Goal: Task Accomplishment & Management: Use online tool/utility

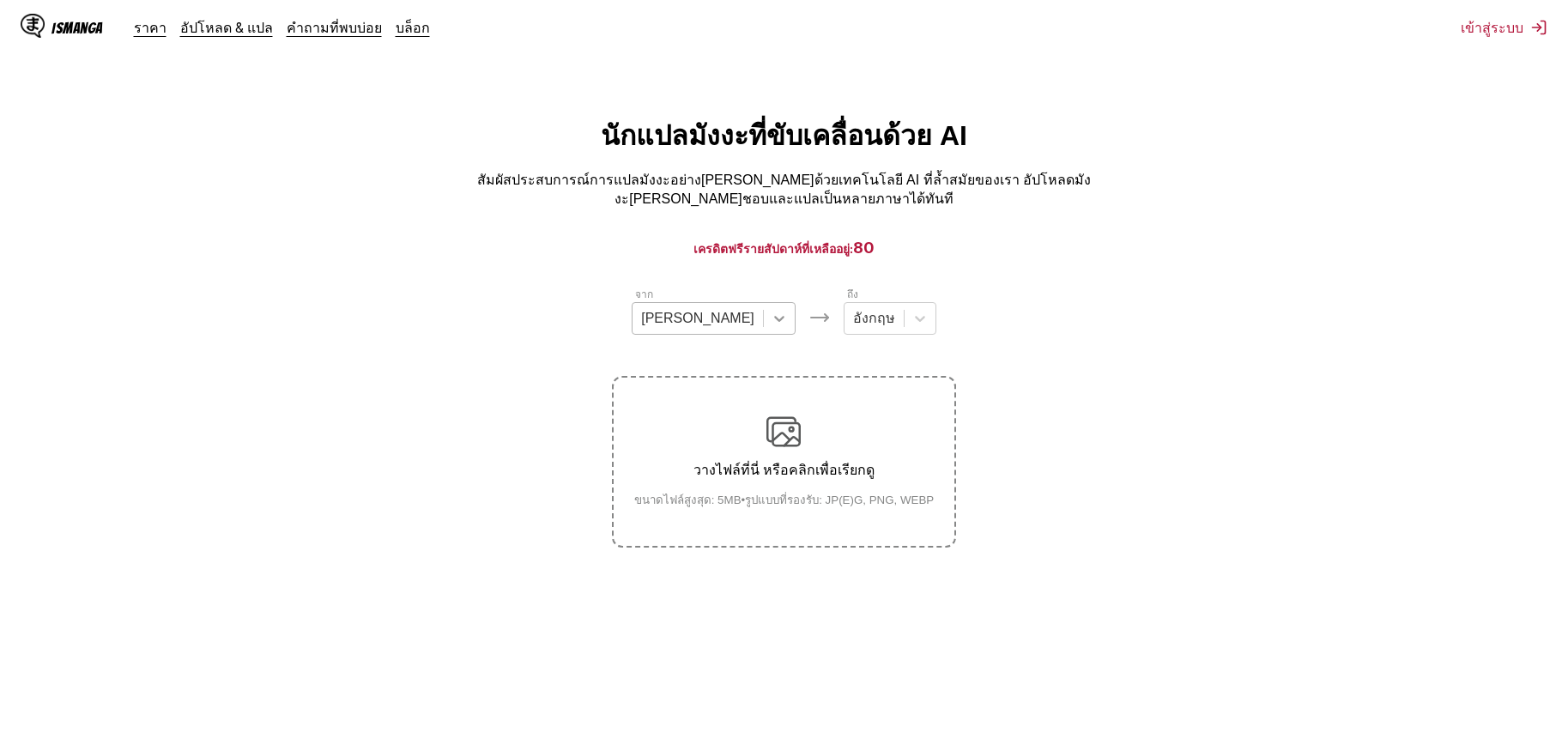
click at [764, 317] on div at bounding box center [779, 318] width 31 height 31
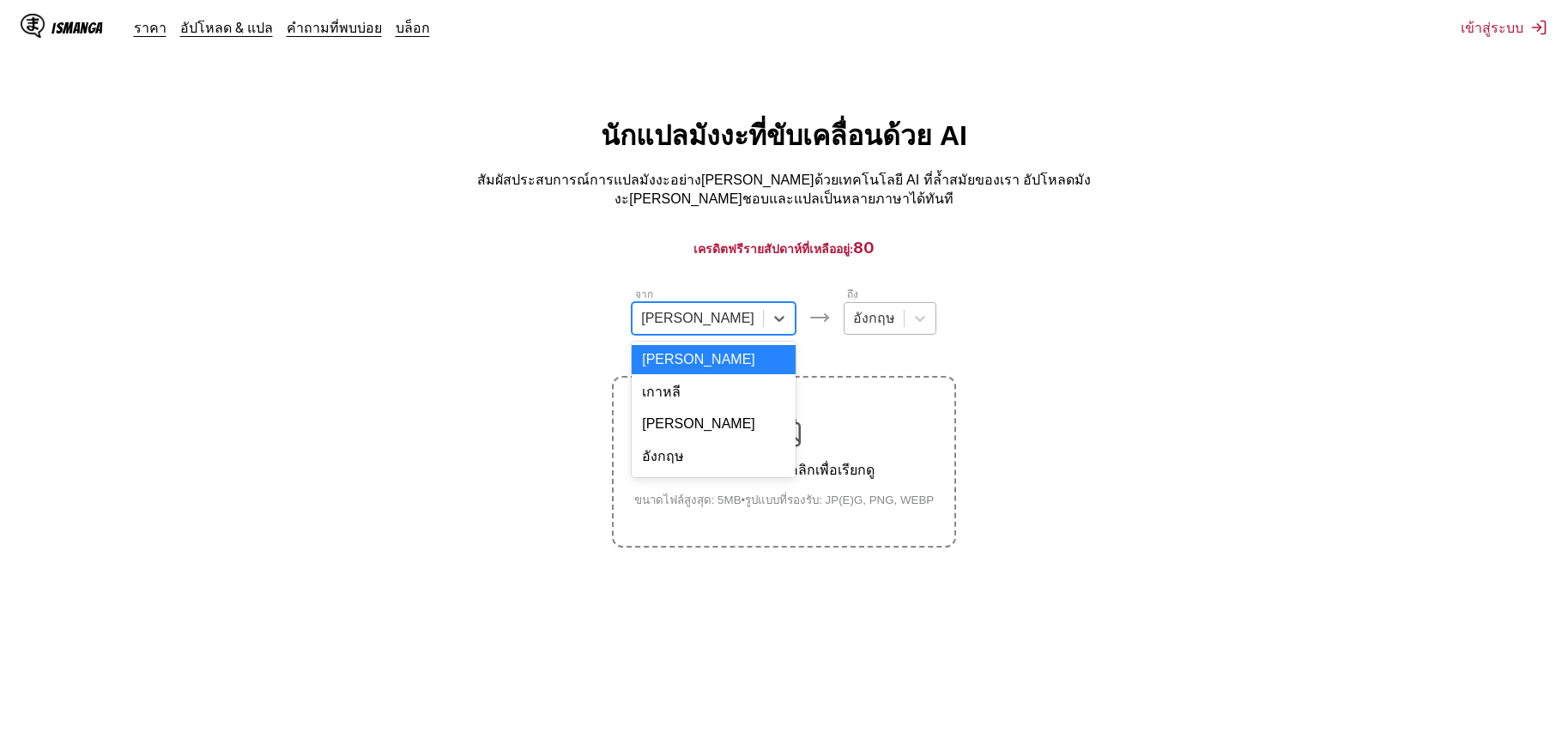
click at [853, 321] on div at bounding box center [874, 319] width 42 height 19
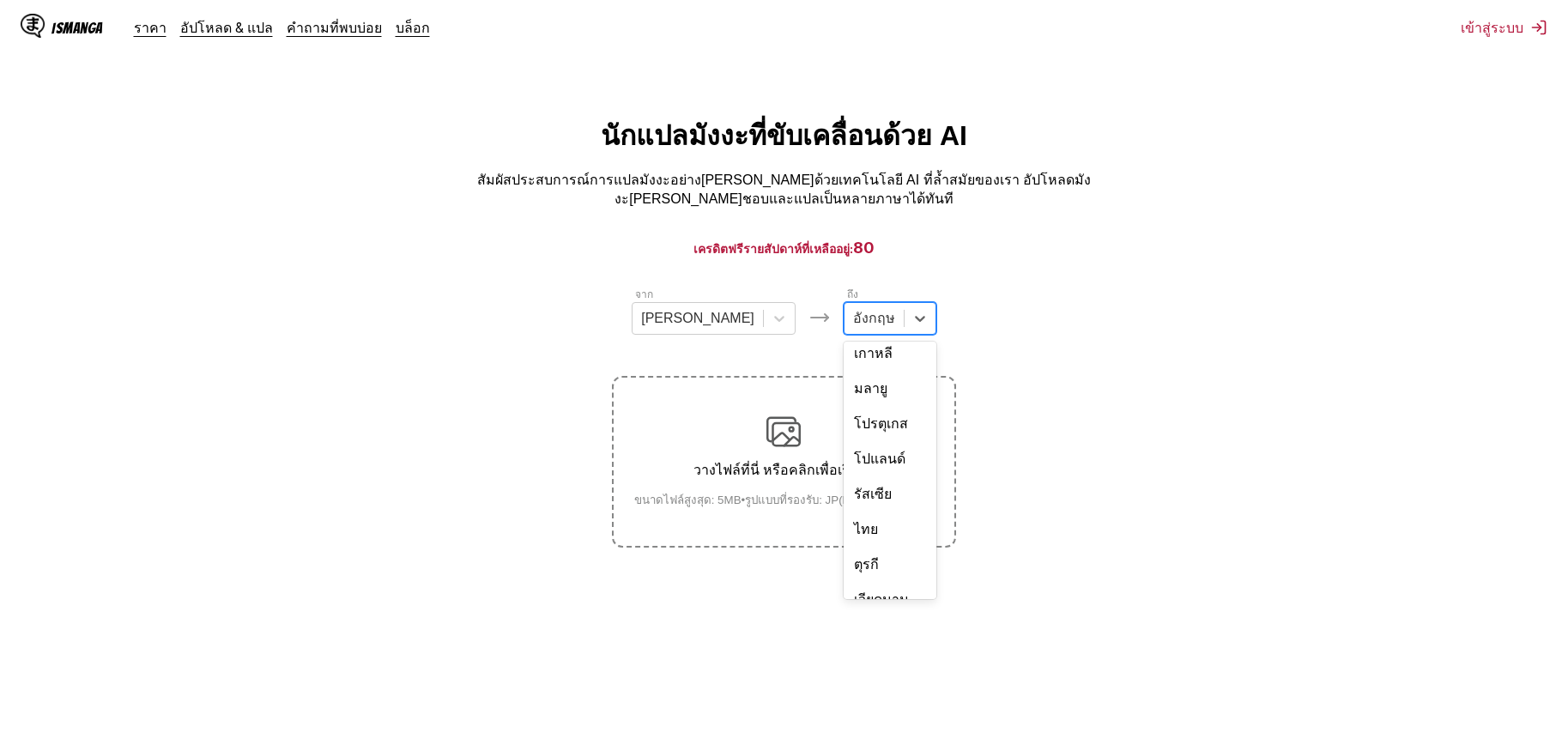
scroll to position [290, 0]
click at [844, 508] on div "ไทย" at bounding box center [890, 525] width 92 height 35
click at [825, 454] on div "วางไฟล์ที่นี่ หรือคลิกเพื่อเรียกดู ขนาดไฟล์สูงสุด: 5MB • รูปแบบที่รองรับ: JP(E)…" at bounding box center [784, 462] width 328 height 94
click at [0, 0] on input "วางไฟล์ที่นี่ หรือคลิกเพื่อเรียกดู ขนาดไฟล์สูงสุด: 5MB • รูปแบบที่รองรับ: JP(E)…" at bounding box center [0, 0] width 0 height 0
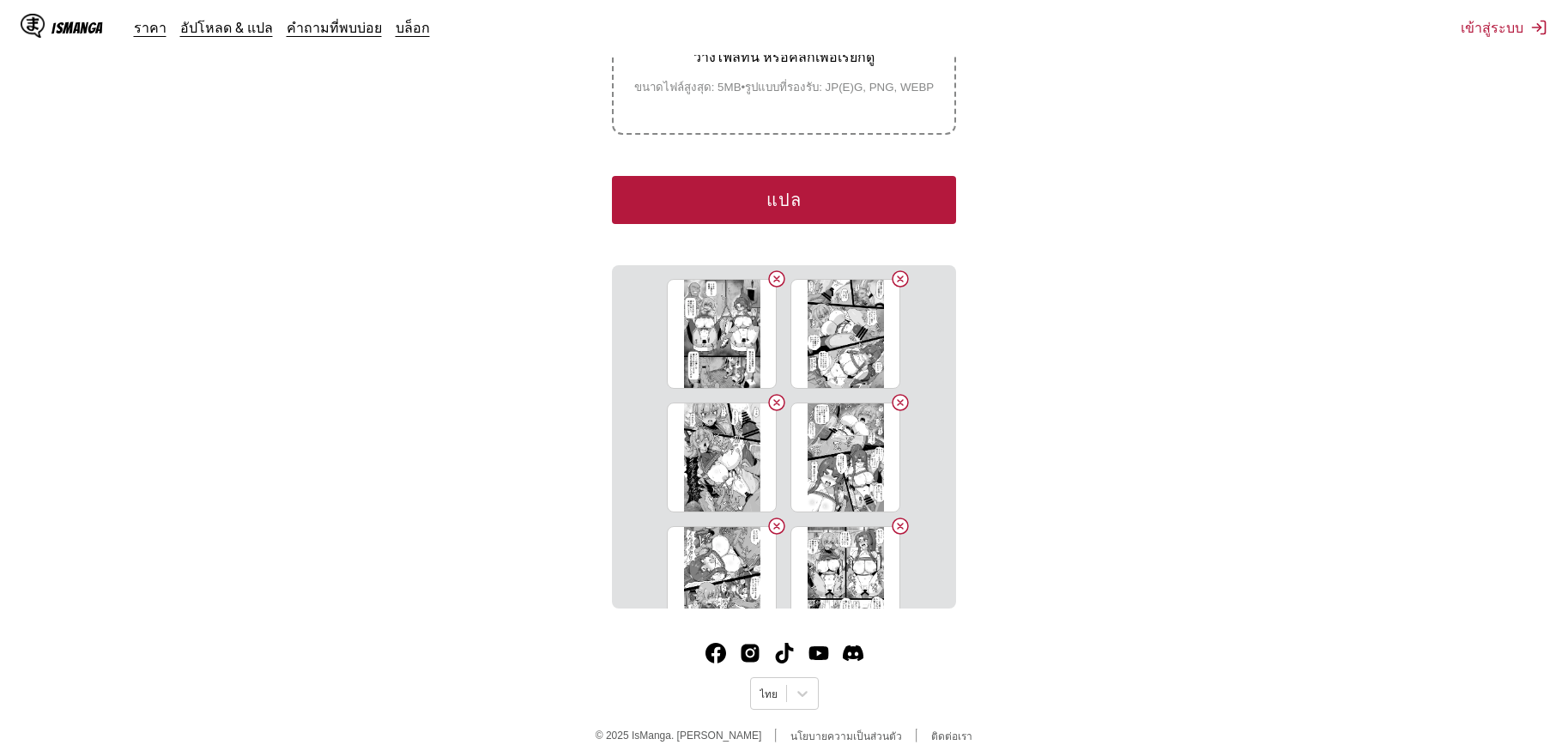
scroll to position [156, 0]
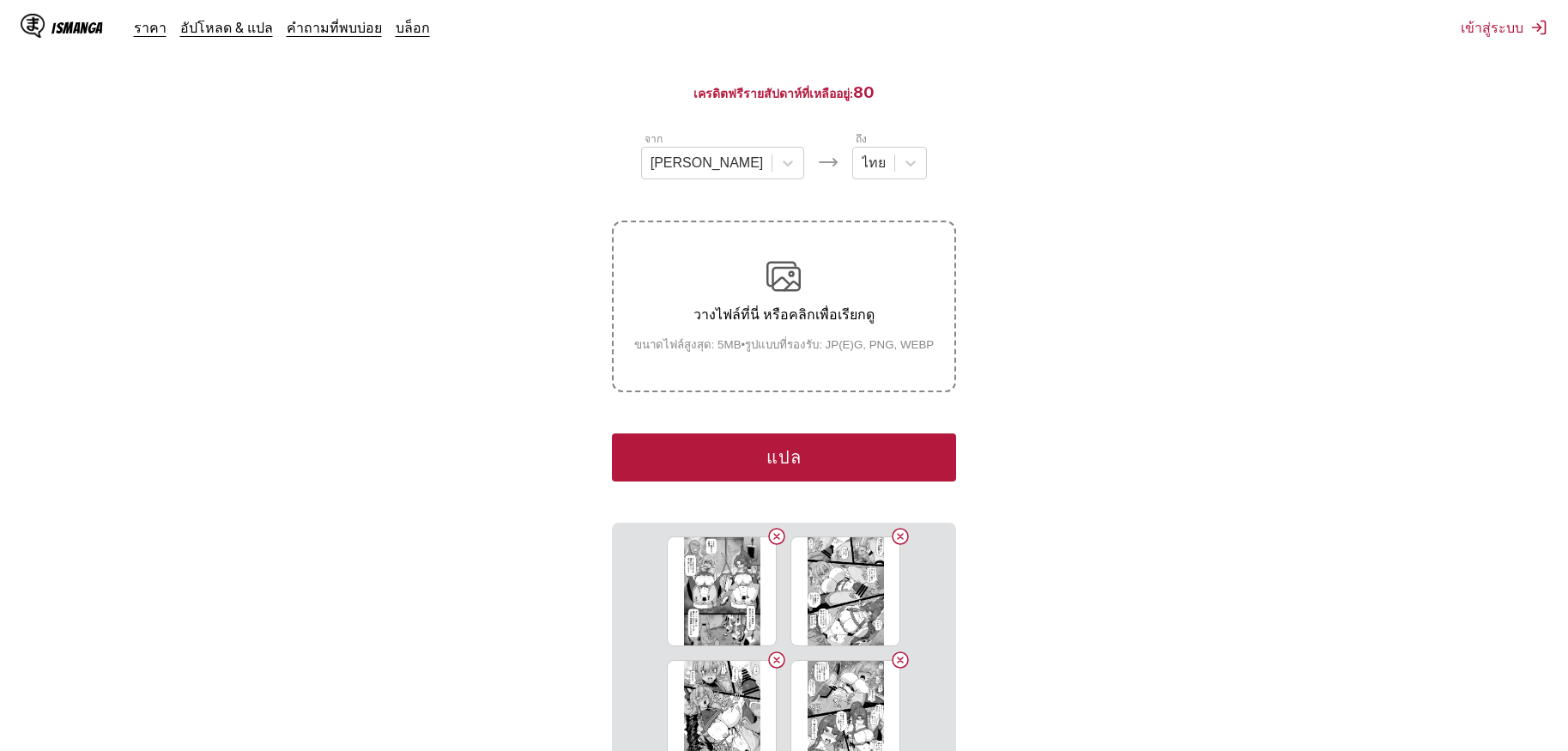
click at [835, 452] on button "แปล" at bounding box center [784, 458] width 343 height 48
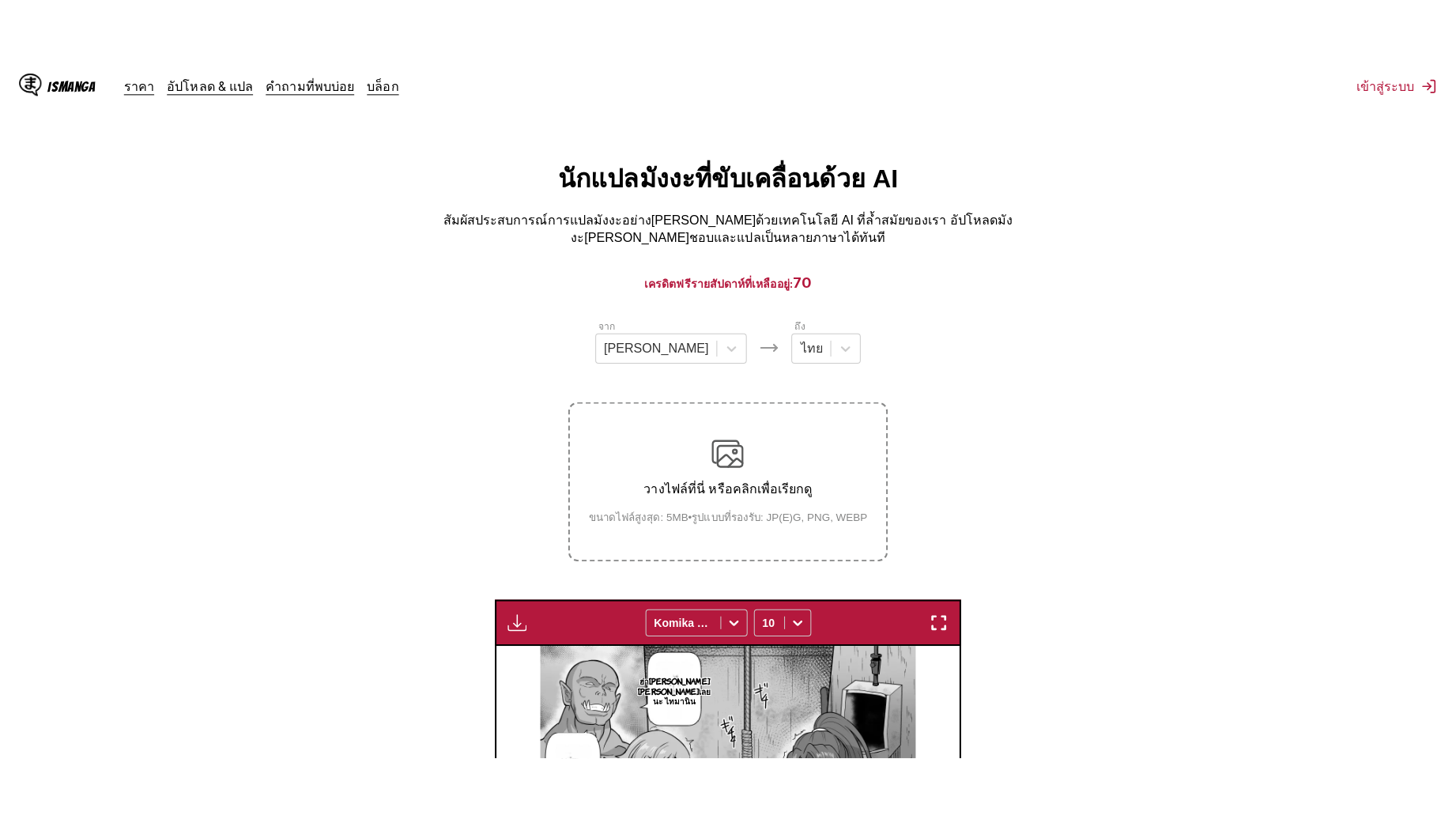
scroll to position [0, 0]
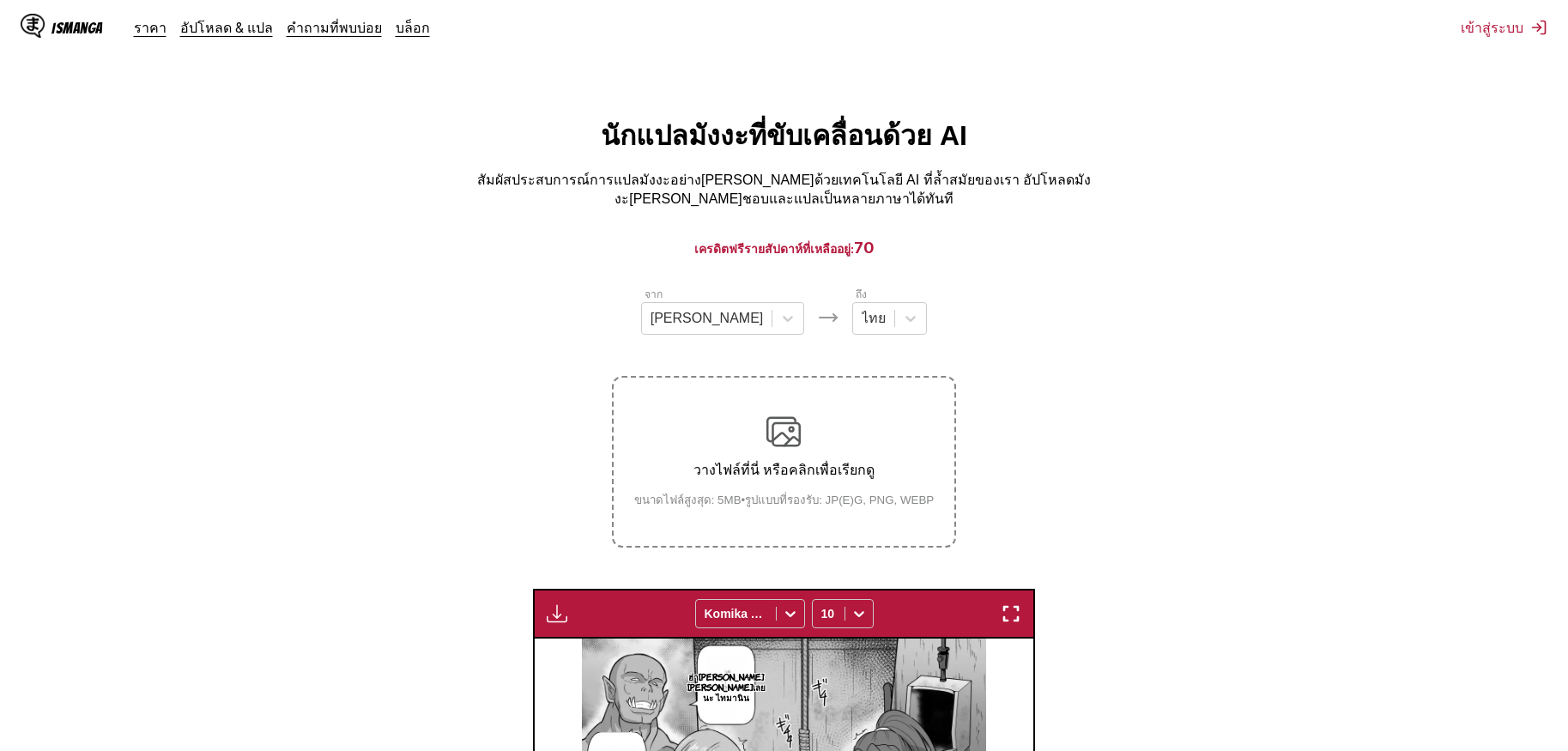
click at [1011, 589] on div "มีให้สำหรับผู้ใช้พรีเมียมเท่านั้น Komika Axis 10" at bounding box center [783, 613] width 501 height 50
click at [1019, 604] on img "button" at bounding box center [1011, 614] width 21 height 21
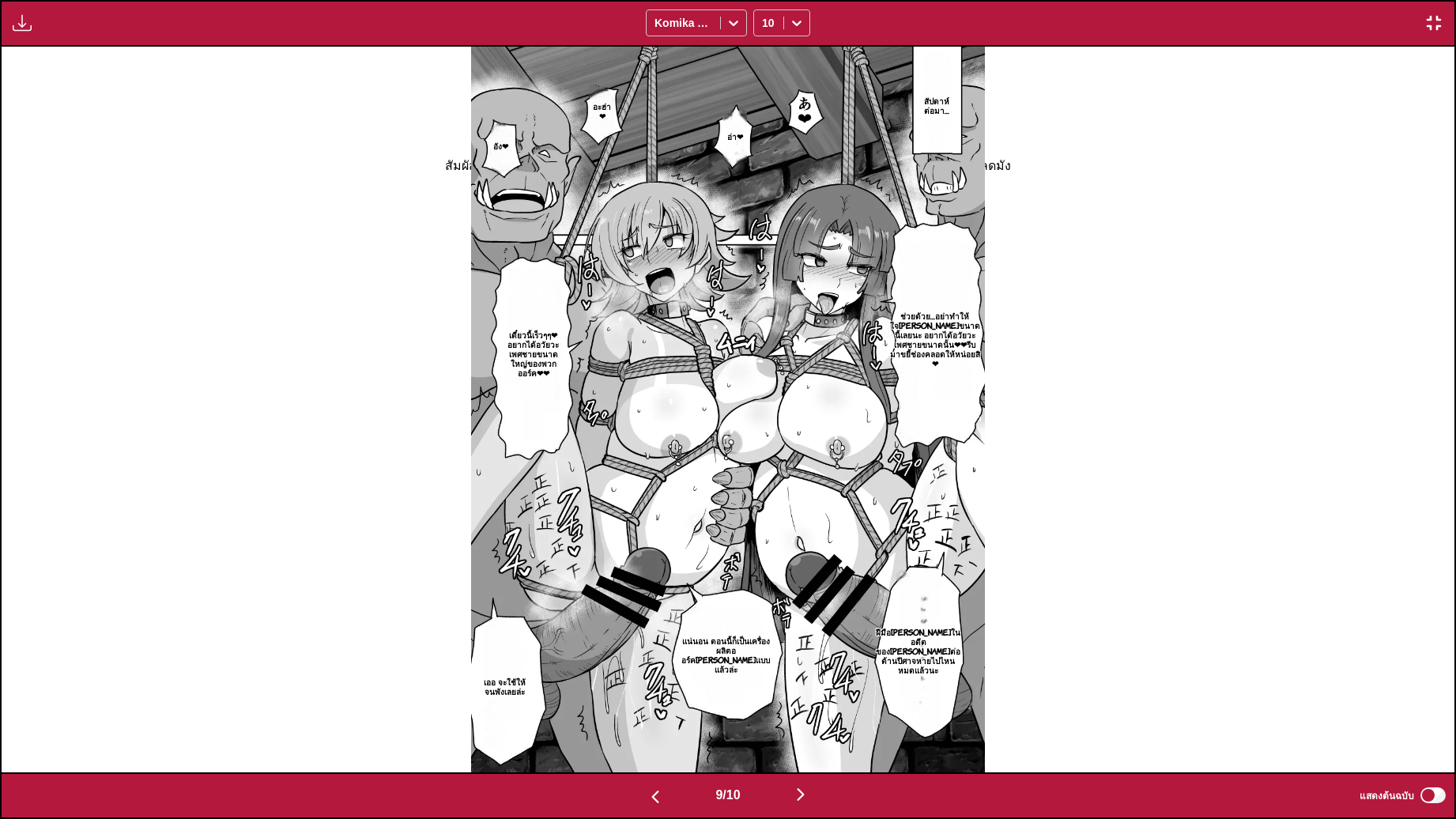
scroll to position [0, 11625]
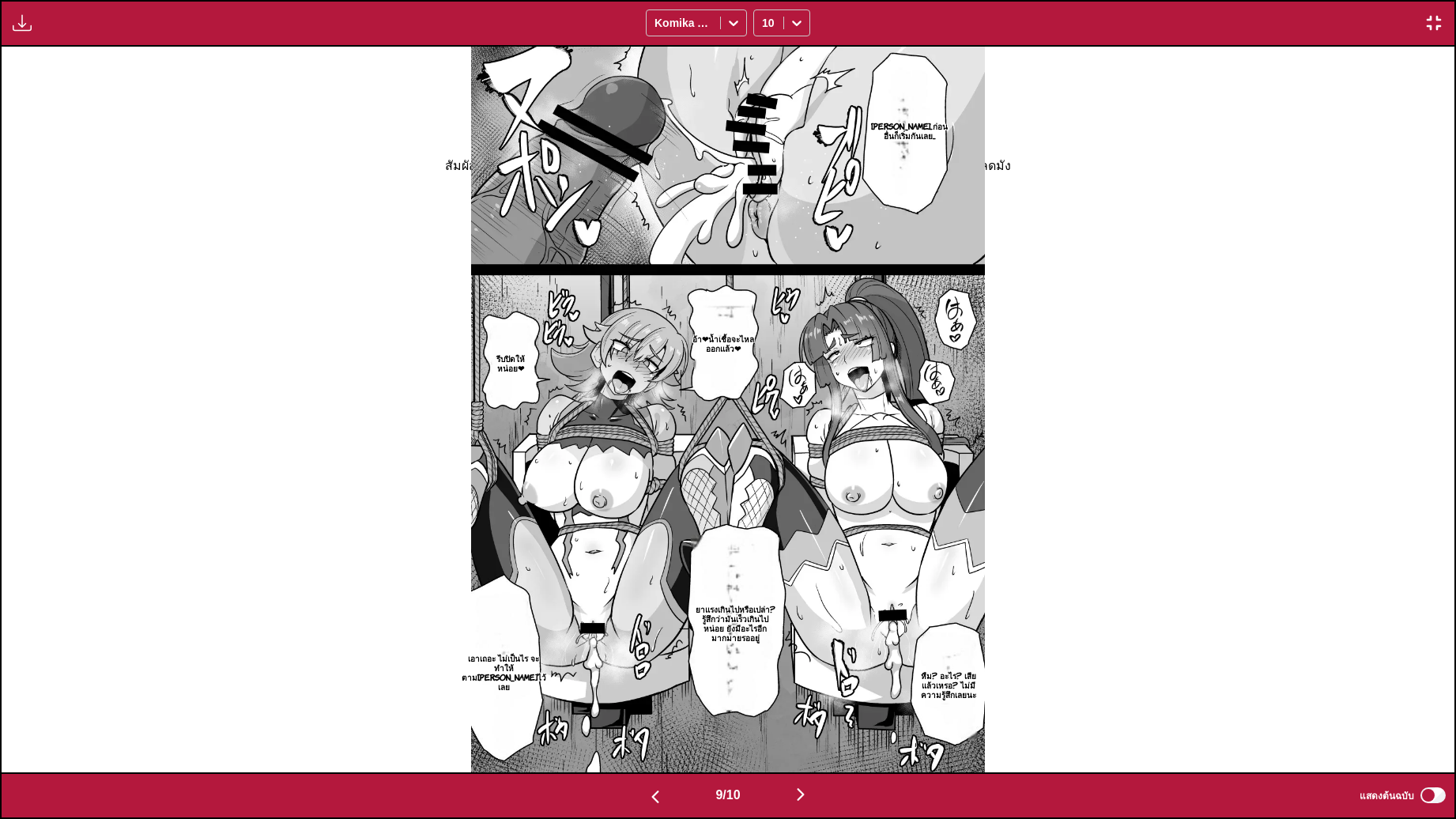
click at [1444, 30] on div "มีให้สำหรับผู้ใช้พรีเมียมเท่านั้น Komika Axis 10" at bounding box center [728, 23] width 1456 height 47
click at [1444, 30] on button "button" at bounding box center [1433, 23] width 29 height 21
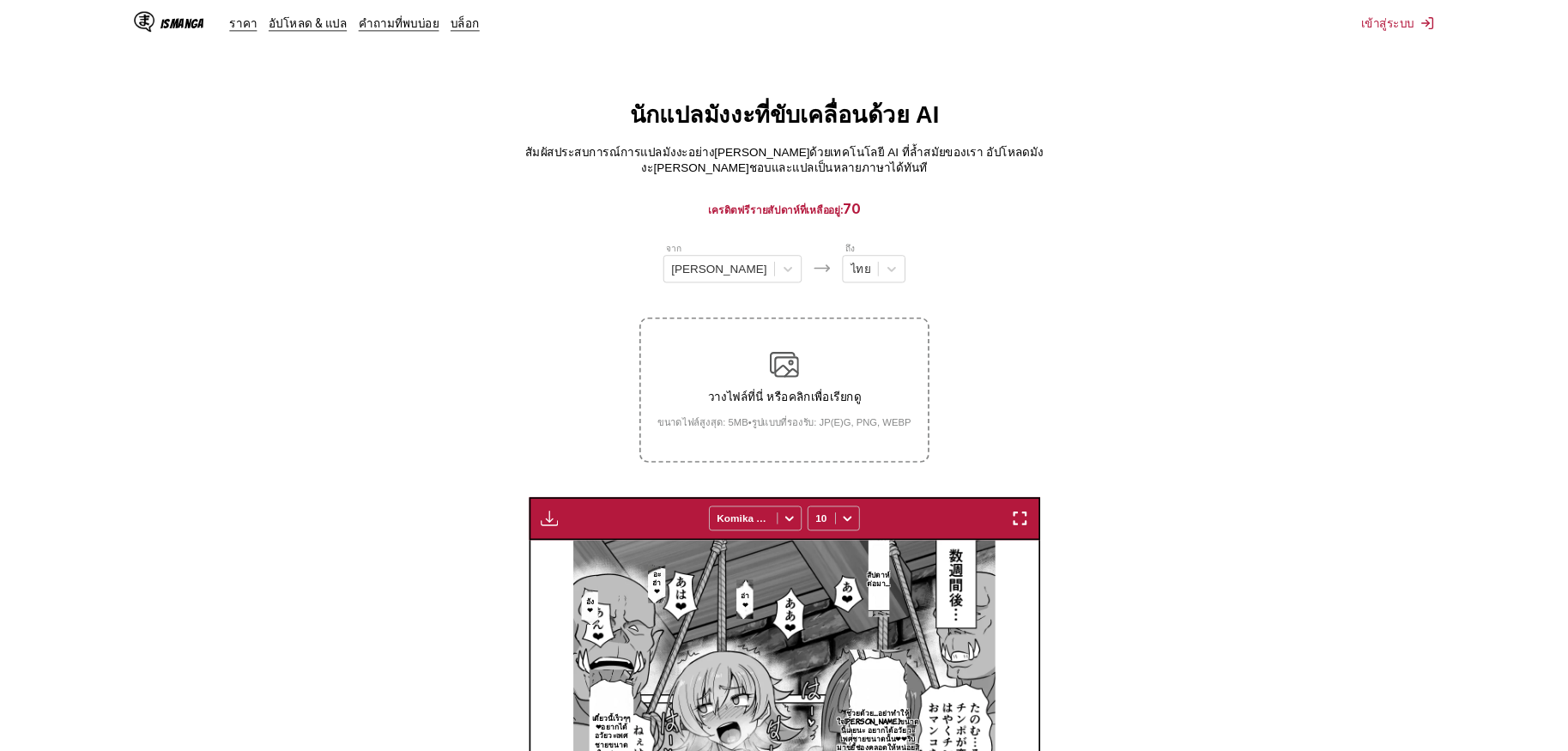
scroll to position [0, 3983]
